Goal: Information Seeking & Learning: Compare options

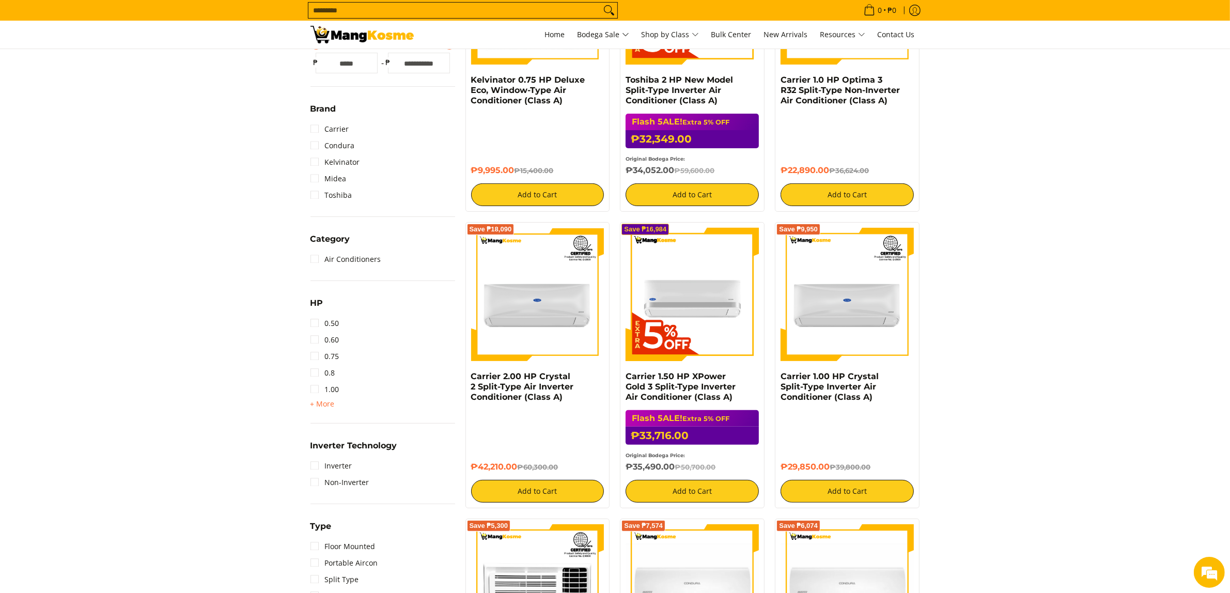
scroll to position [323, 0]
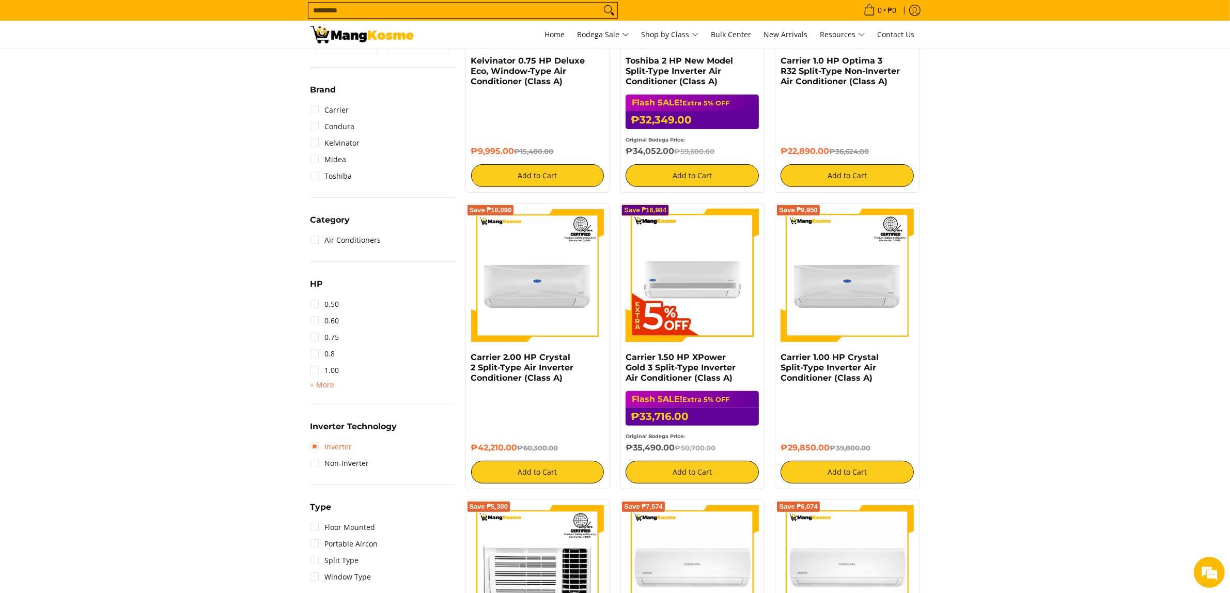
click at [321, 447] on link "Inverter" at bounding box center [332, 447] width 42 height 17
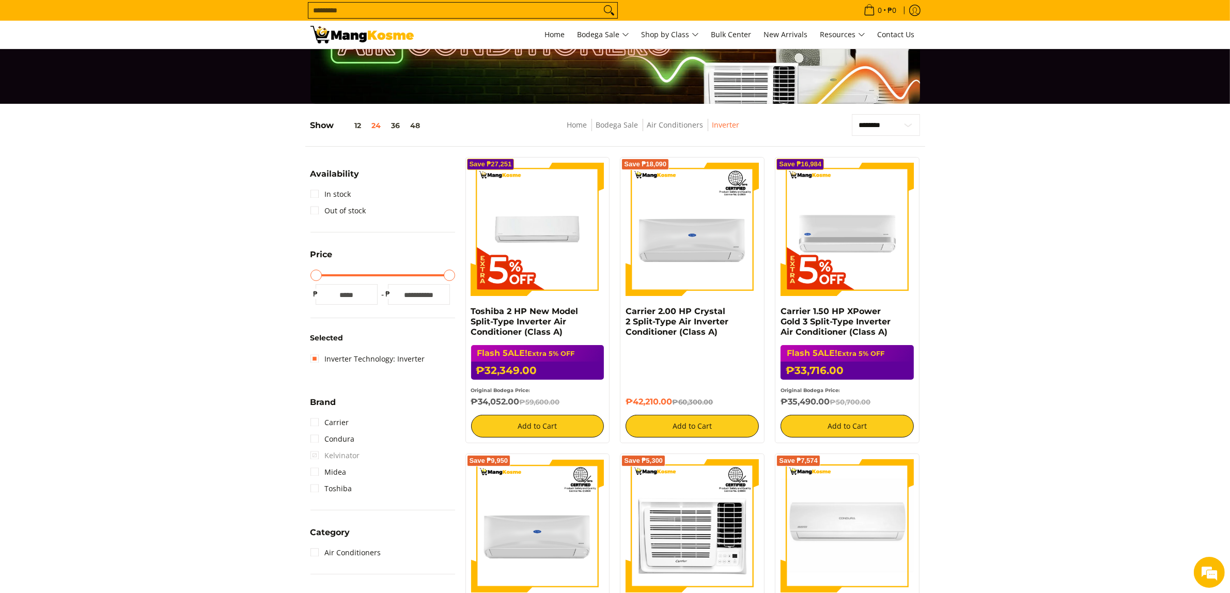
scroll to position [266, 0]
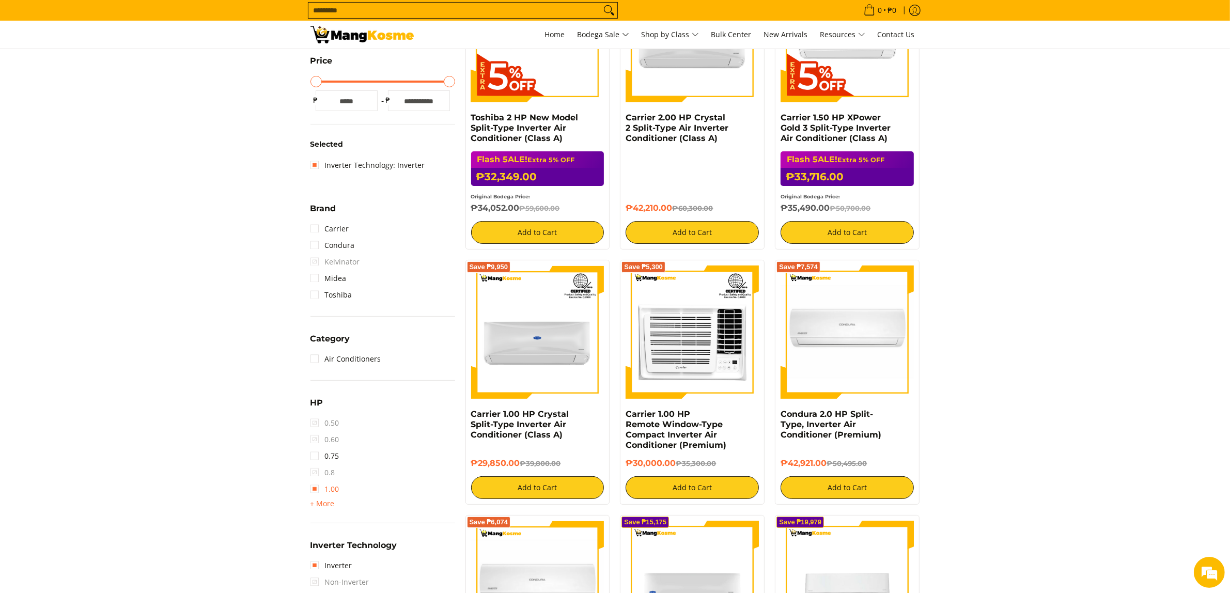
click at [317, 492] on link "1.00" at bounding box center [325, 489] width 29 height 17
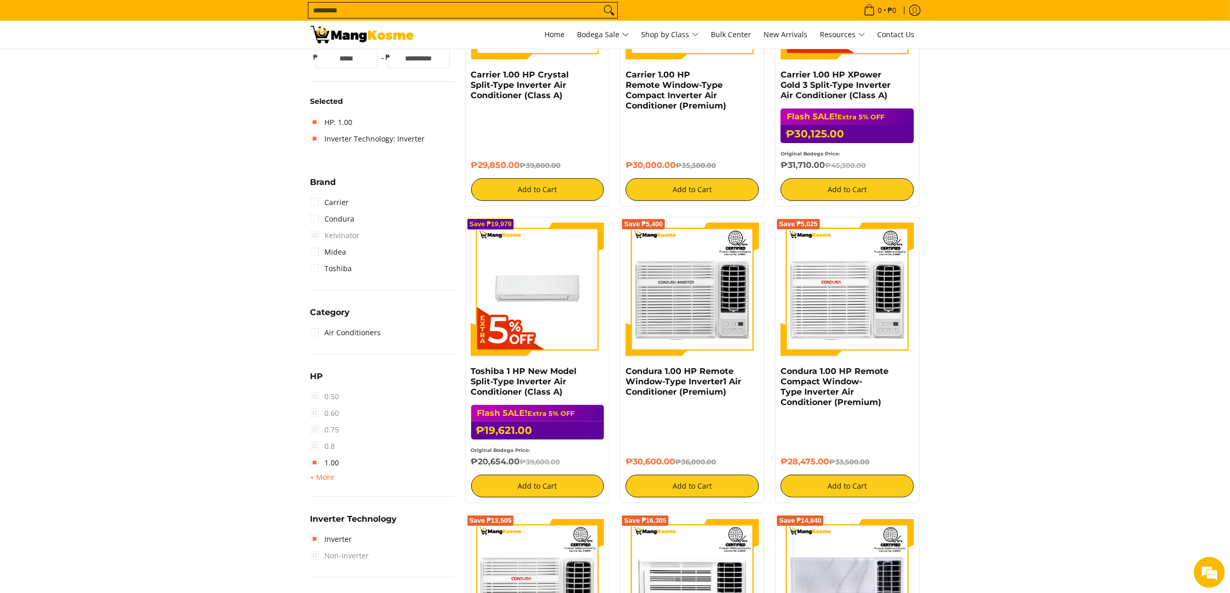
scroll to position [368, 0]
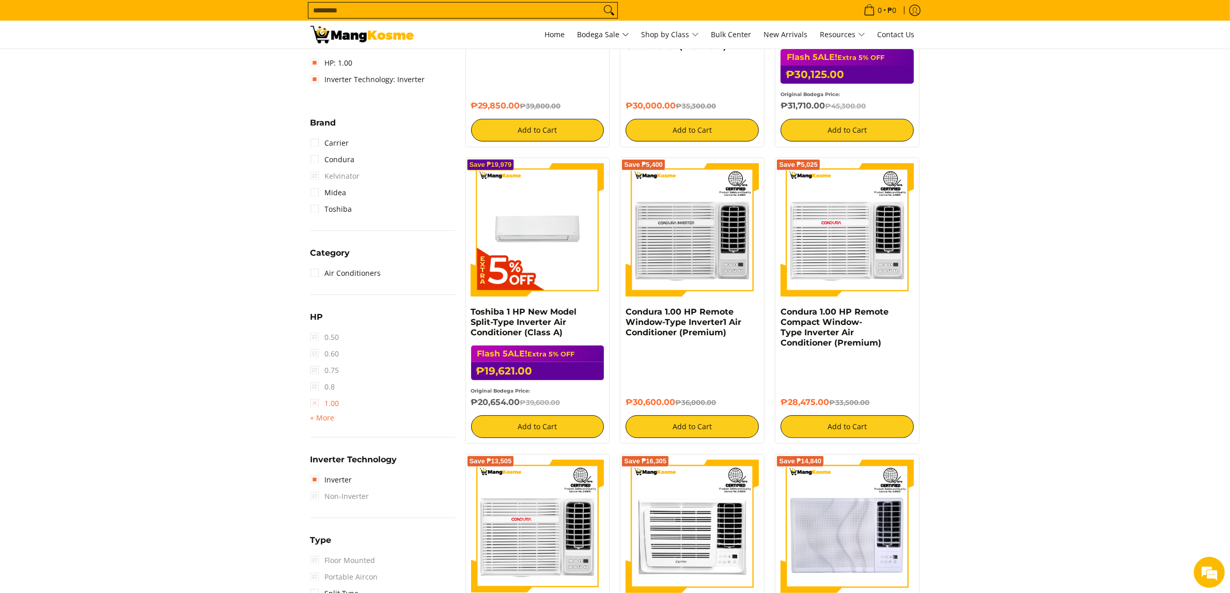
click at [316, 400] on link "1.00" at bounding box center [325, 403] width 29 height 17
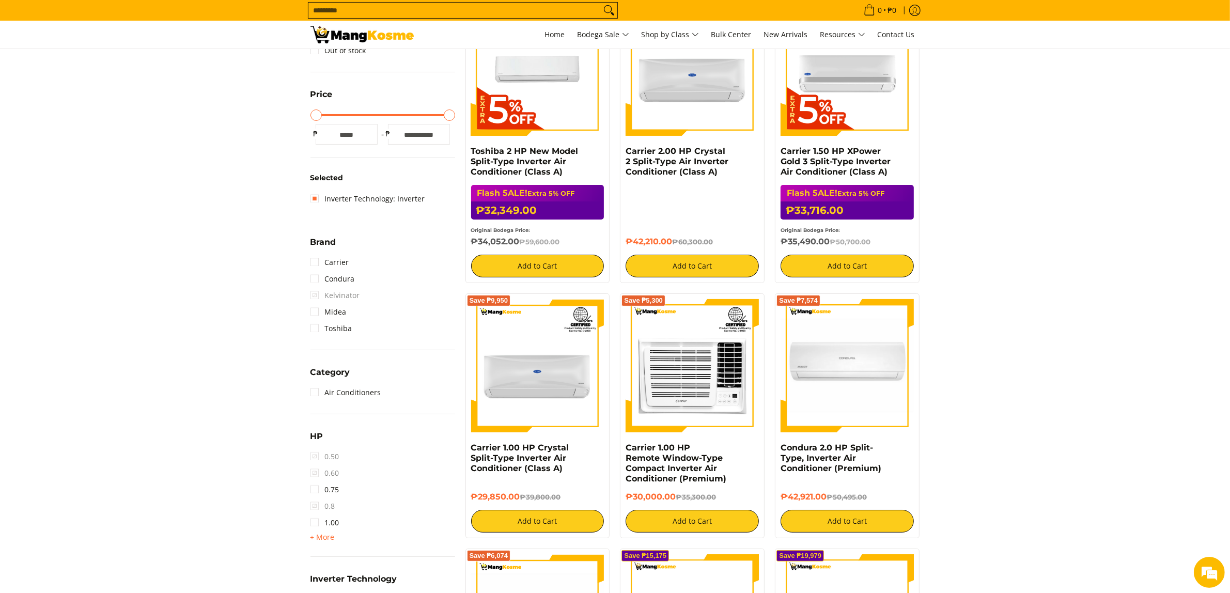
scroll to position [266, 0]
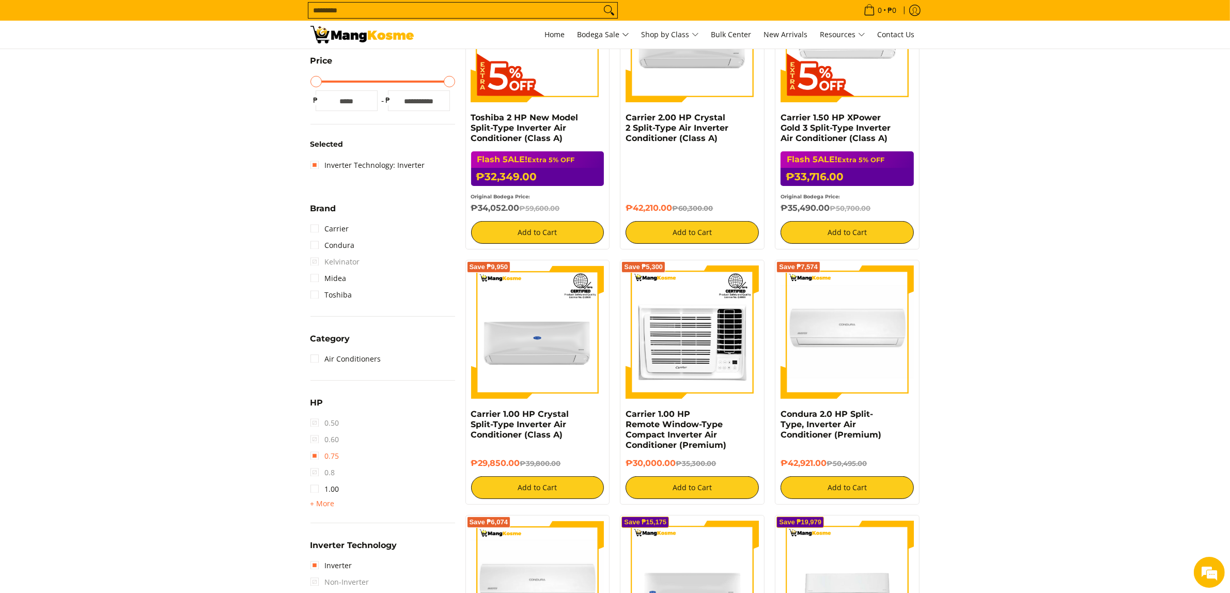
click at [326, 461] on link "0.75" at bounding box center [325, 456] width 29 height 17
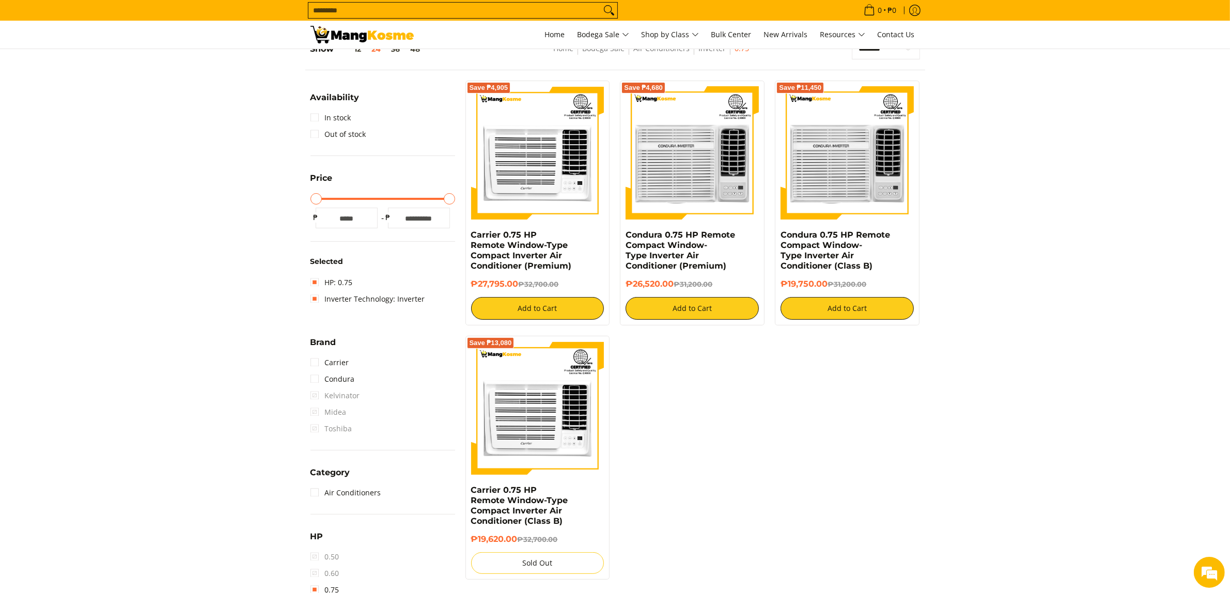
scroll to position [137, 0]
